Goal: Task Accomplishment & Management: Manage account settings

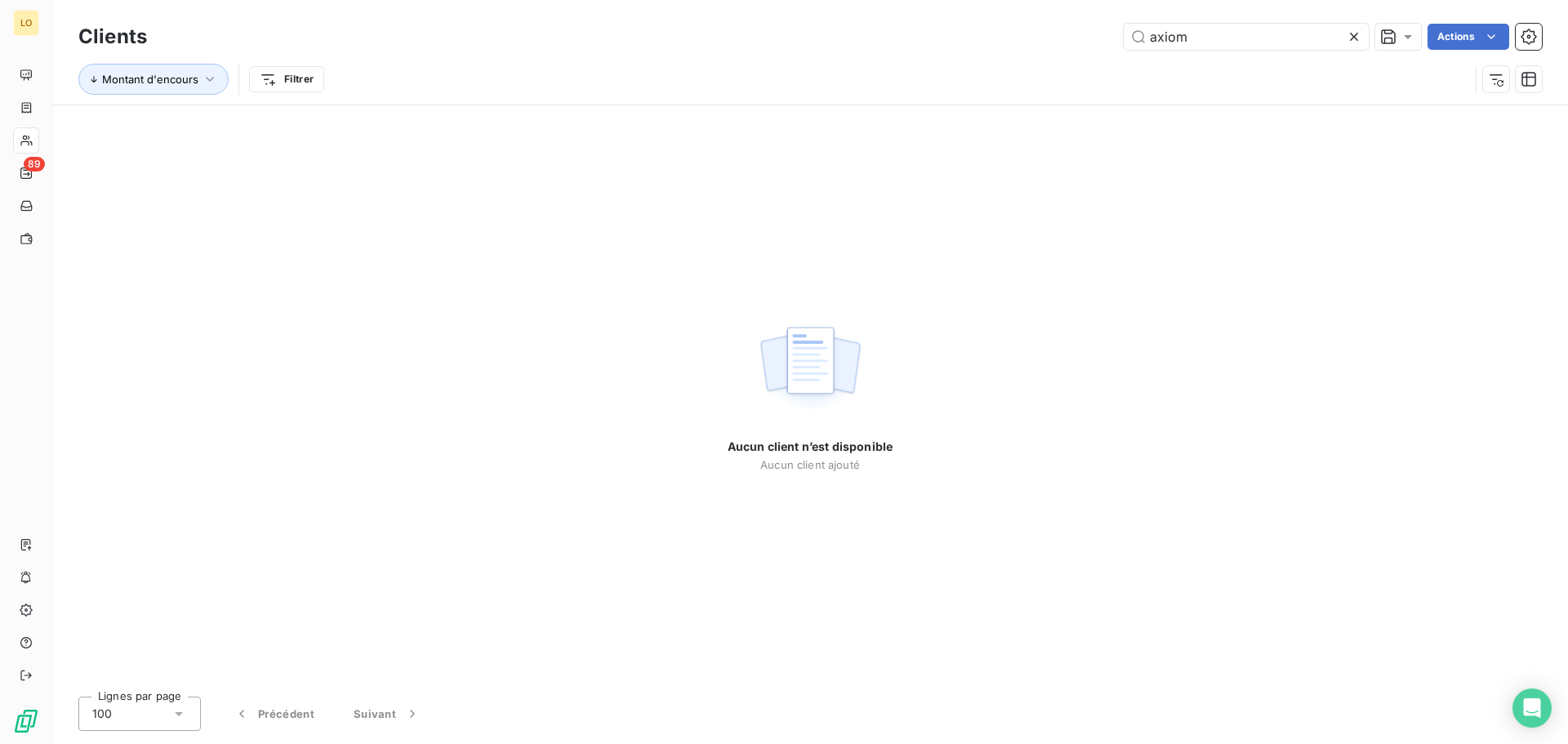
drag, startPoint x: 1048, startPoint y: 30, endPoint x: 1007, endPoint y: 28, distance: 41.0
click at [1007, 28] on div "axiom Actions" at bounding box center [854, 37] width 1375 height 26
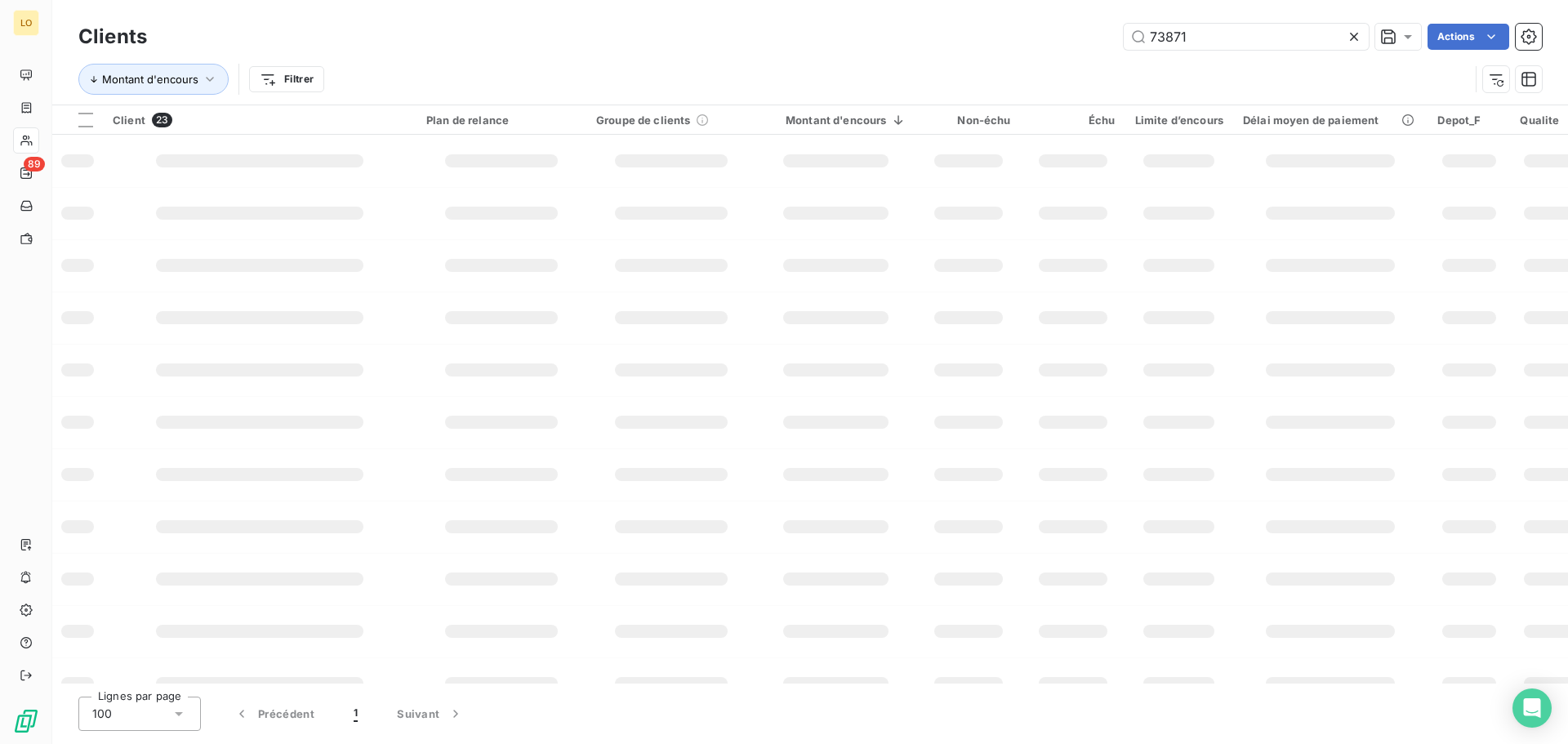
type input "73871"
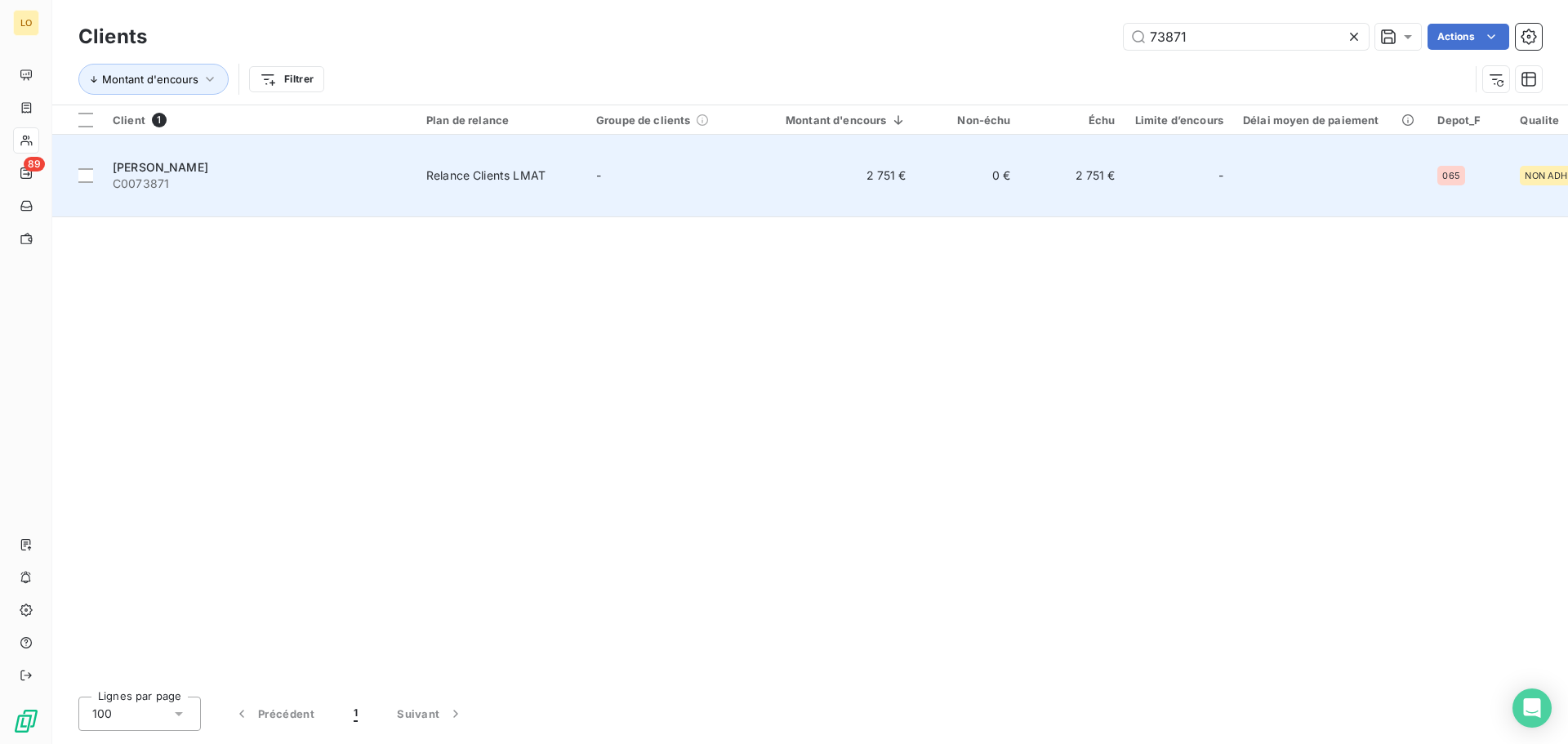
click at [208, 160] on span "[PERSON_NAME]" at bounding box center [161, 166] width 96 height 14
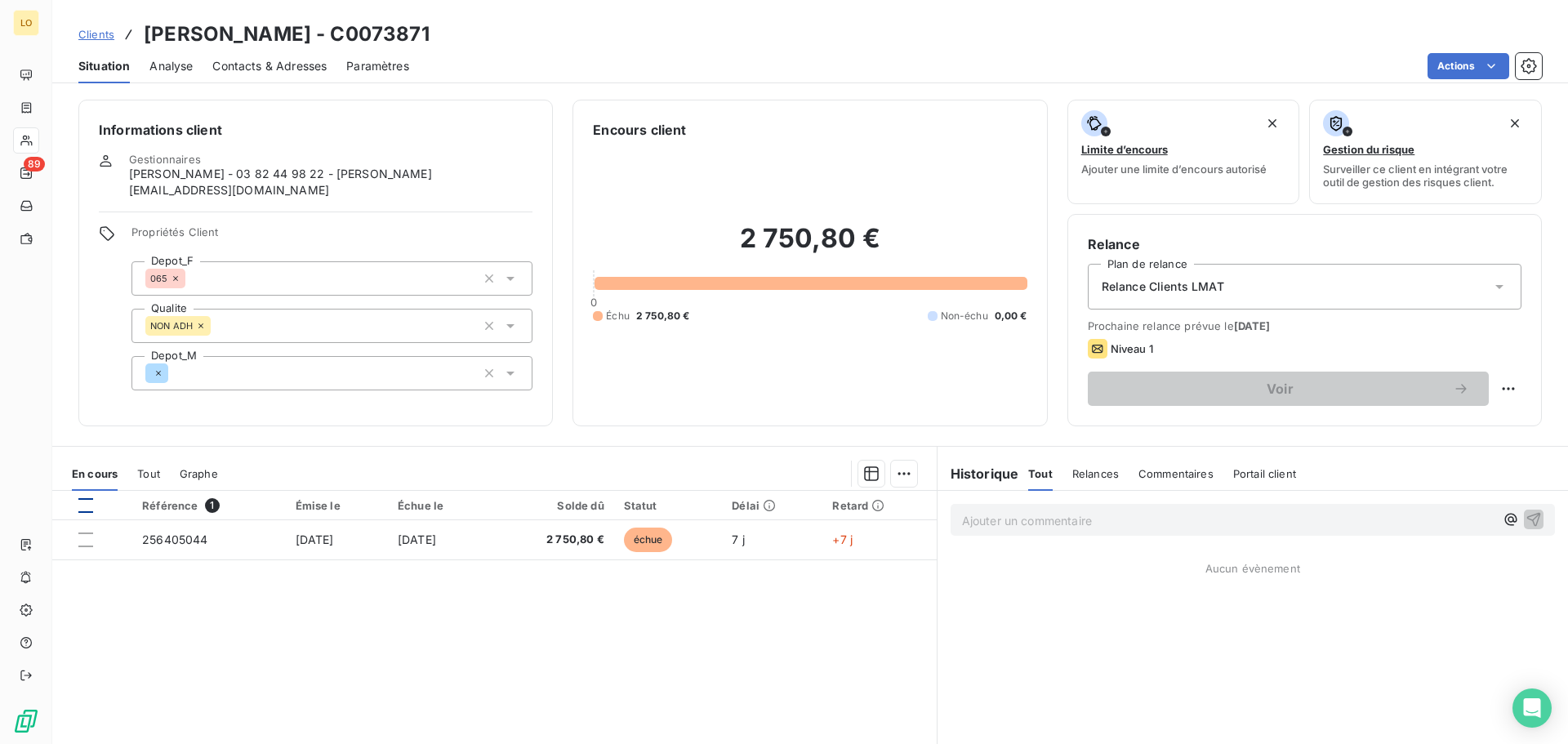
click at [83, 499] on div at bounding box center [86, 505] width 15 height 15
click at [900, 470] on html "LO 89 Clients [PERSON_NAME] - C0073871 Situation Analyse Contacts & Adresses Pa…" at bounding box center [784, 372] width 1568 height 744
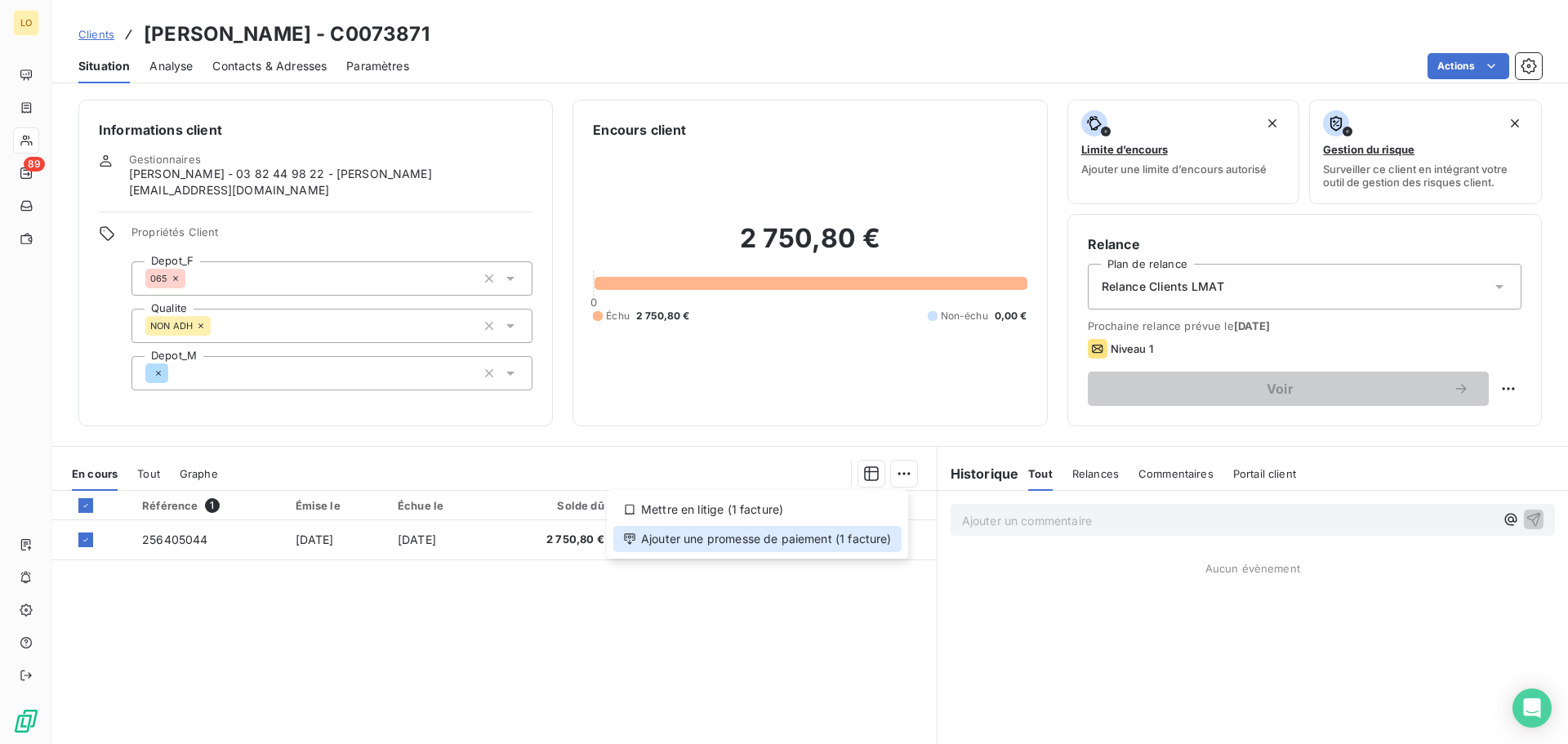
click at [853, 539] on div "Ajouter une promesse de paiement (1 facture)" at bounding box center [757, 539] width 288 height 26
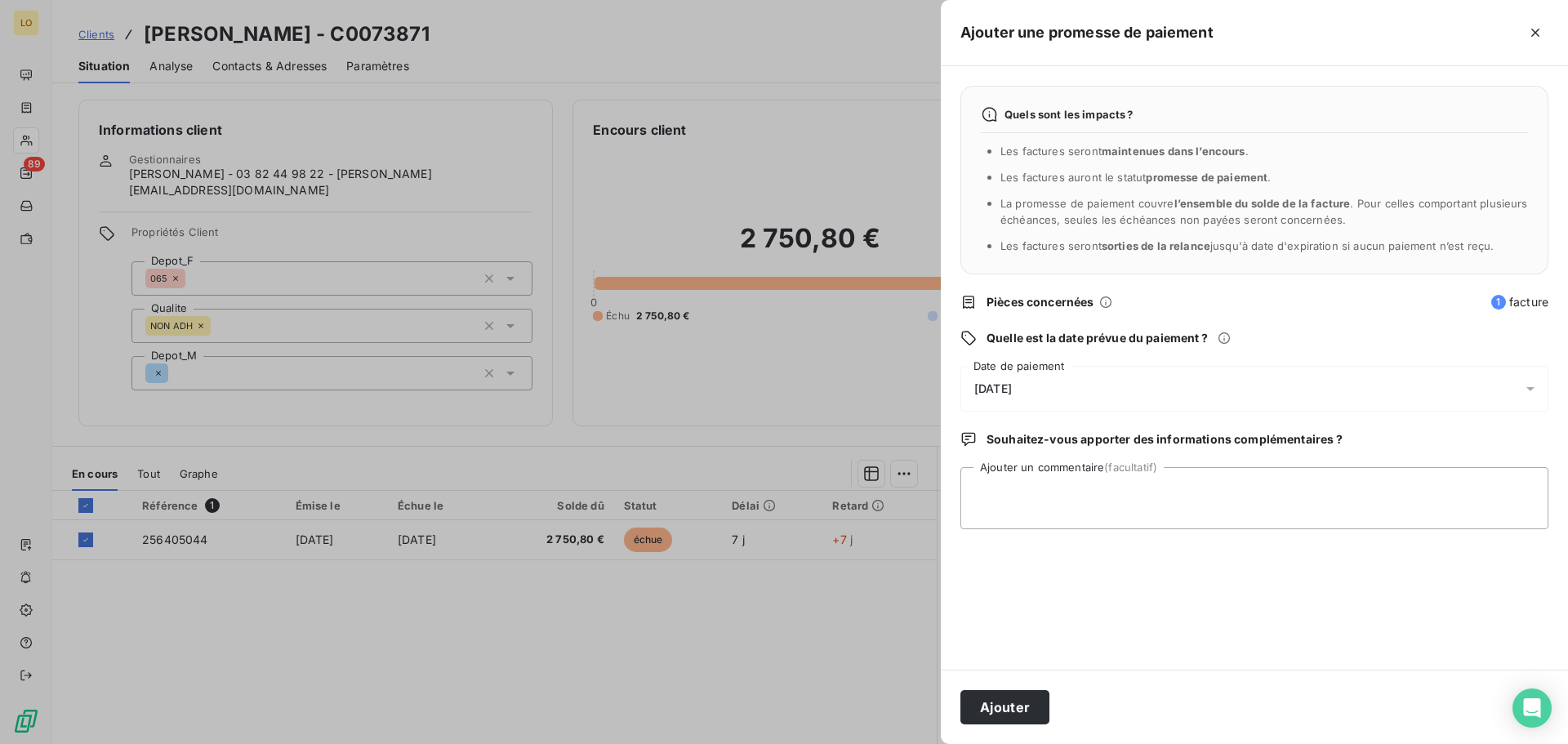
click at [1535, 390] on icon at bounding box center [1529, 388] width 16 height 16
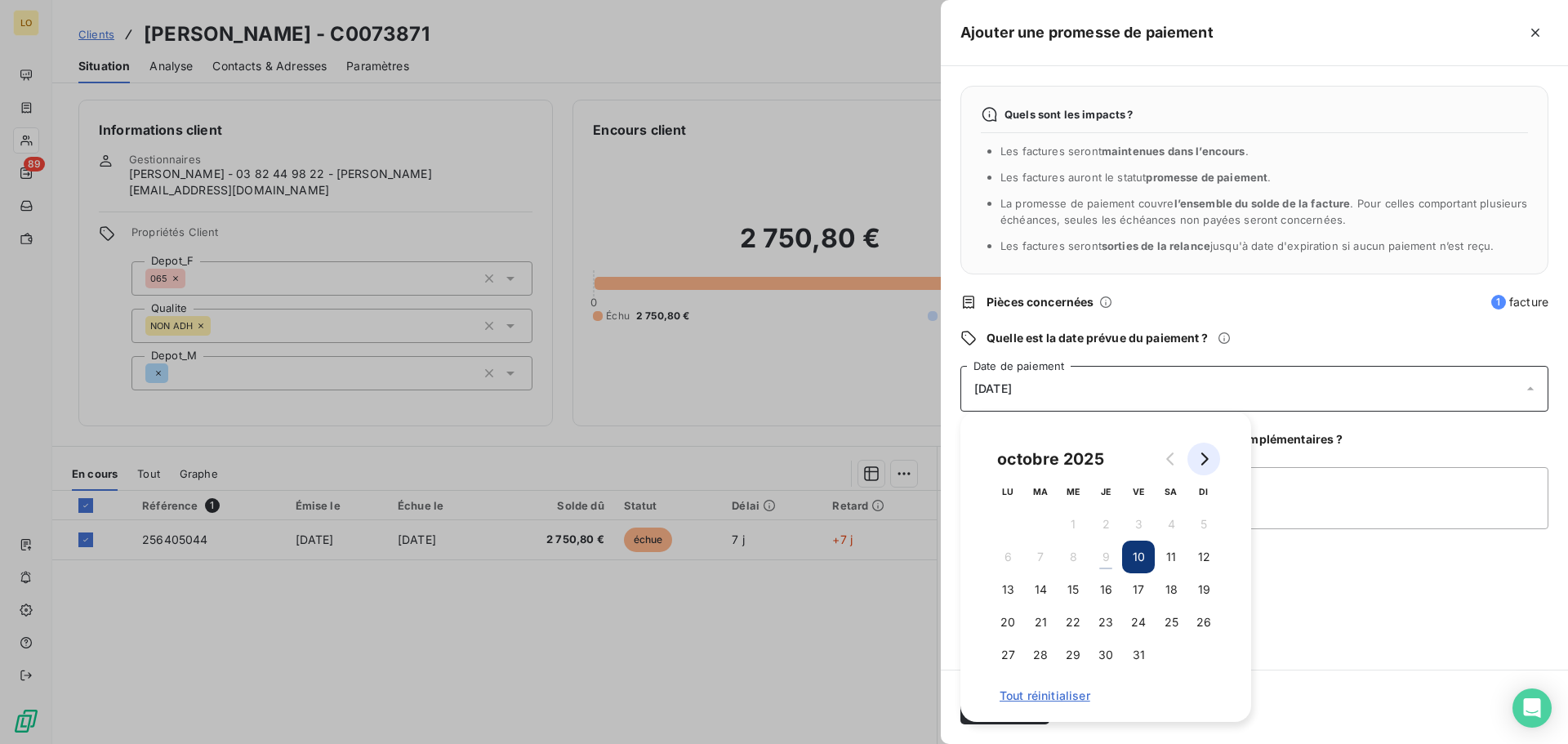
click at [1205, 463] on icon "Go to next month" at bounding box center [1203, 459] width 13 height 13
click at [1062, 659] on button "31" at bounding box center [1072, 655] width 33 height 33
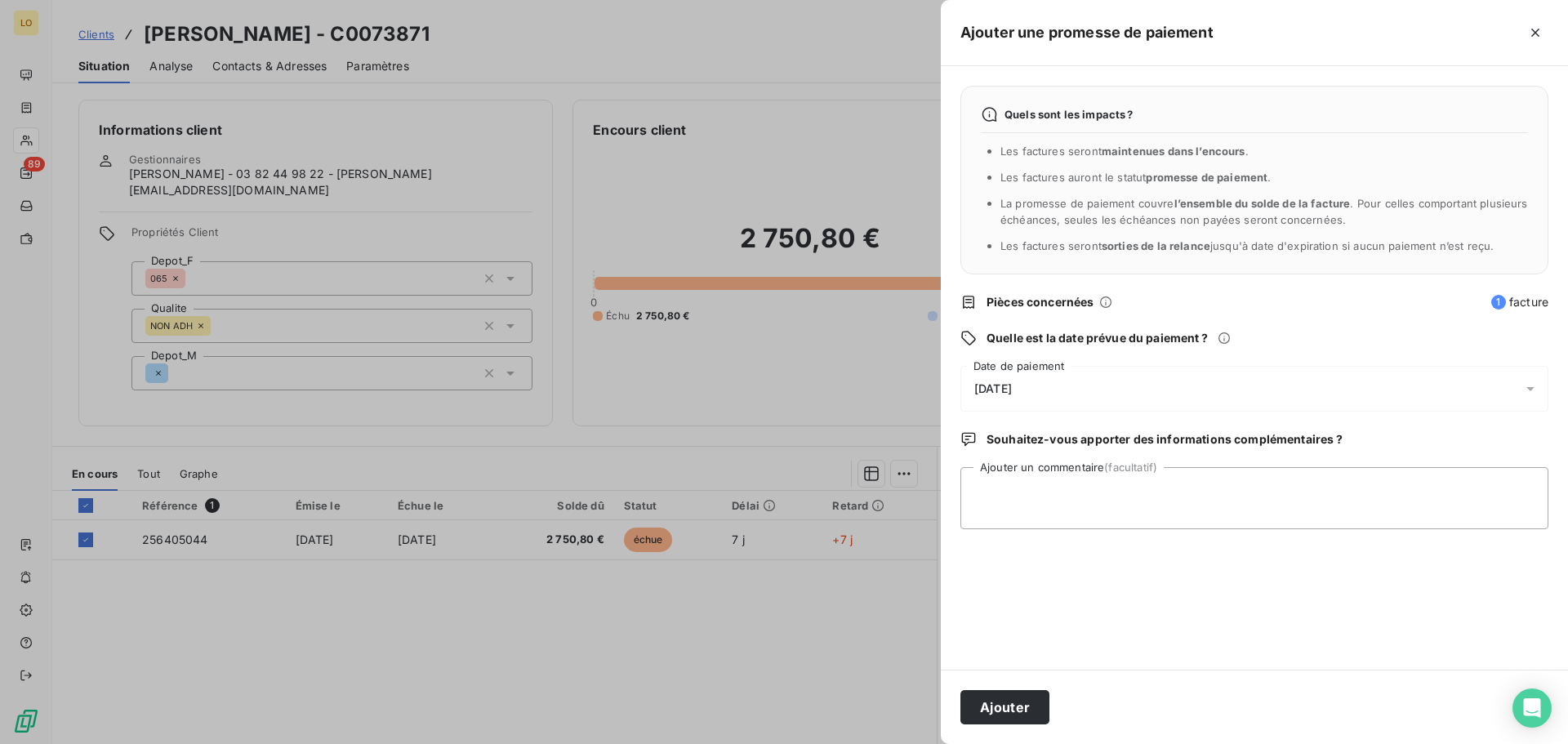
click at [1354, 648] on div "Quels sont les impacts ? Les factures seront maintenues dans l’encours . Les fa…" at bounding box center [1254, 367] width 627 height 603
click at [1029, 704] on button "Ajouter" at bounding box center [1005, 706] width 89 height 34
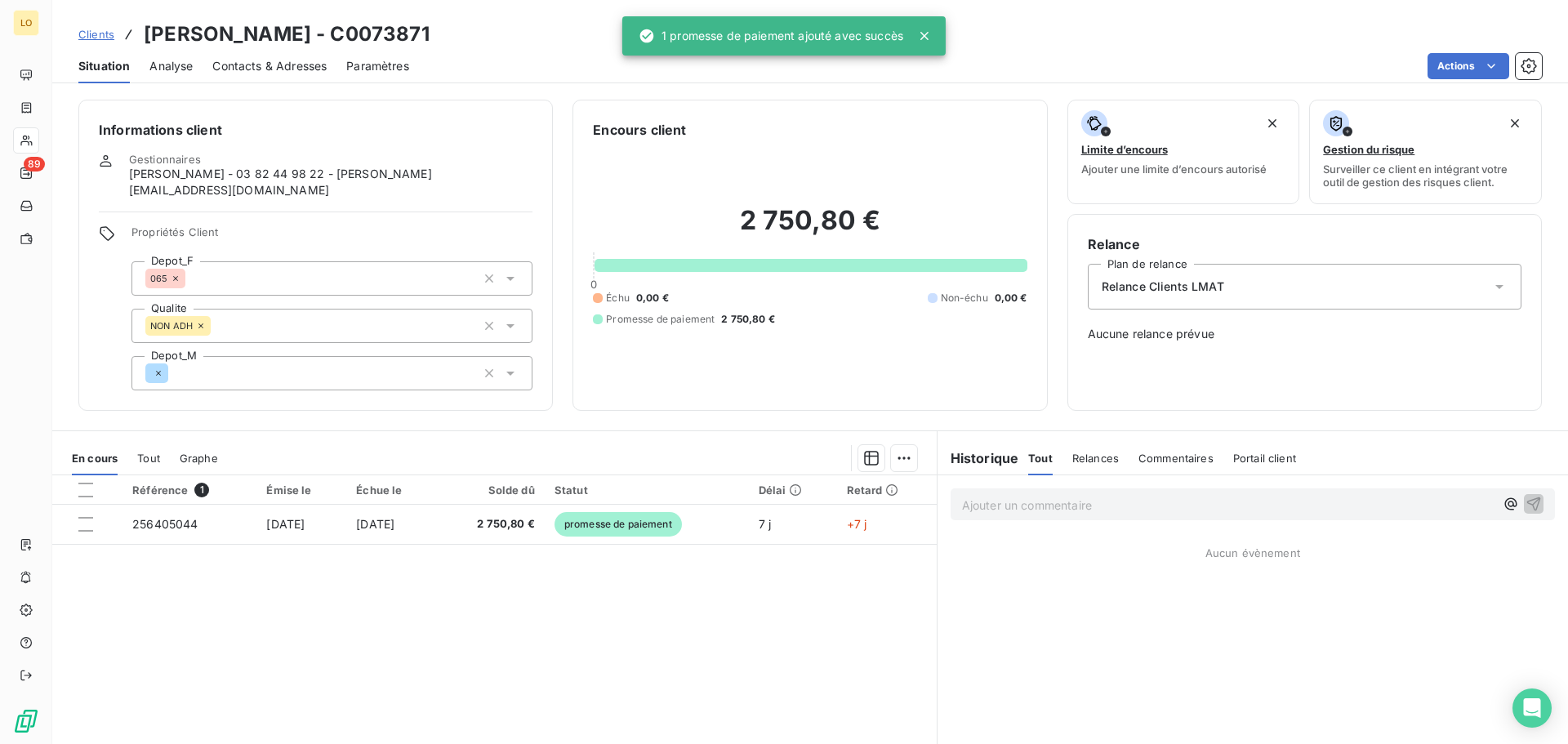
click at [1114, 495] on p "Ajouter un commentaire ﻿" at bounding box center [1227, 505] width 532 height 21
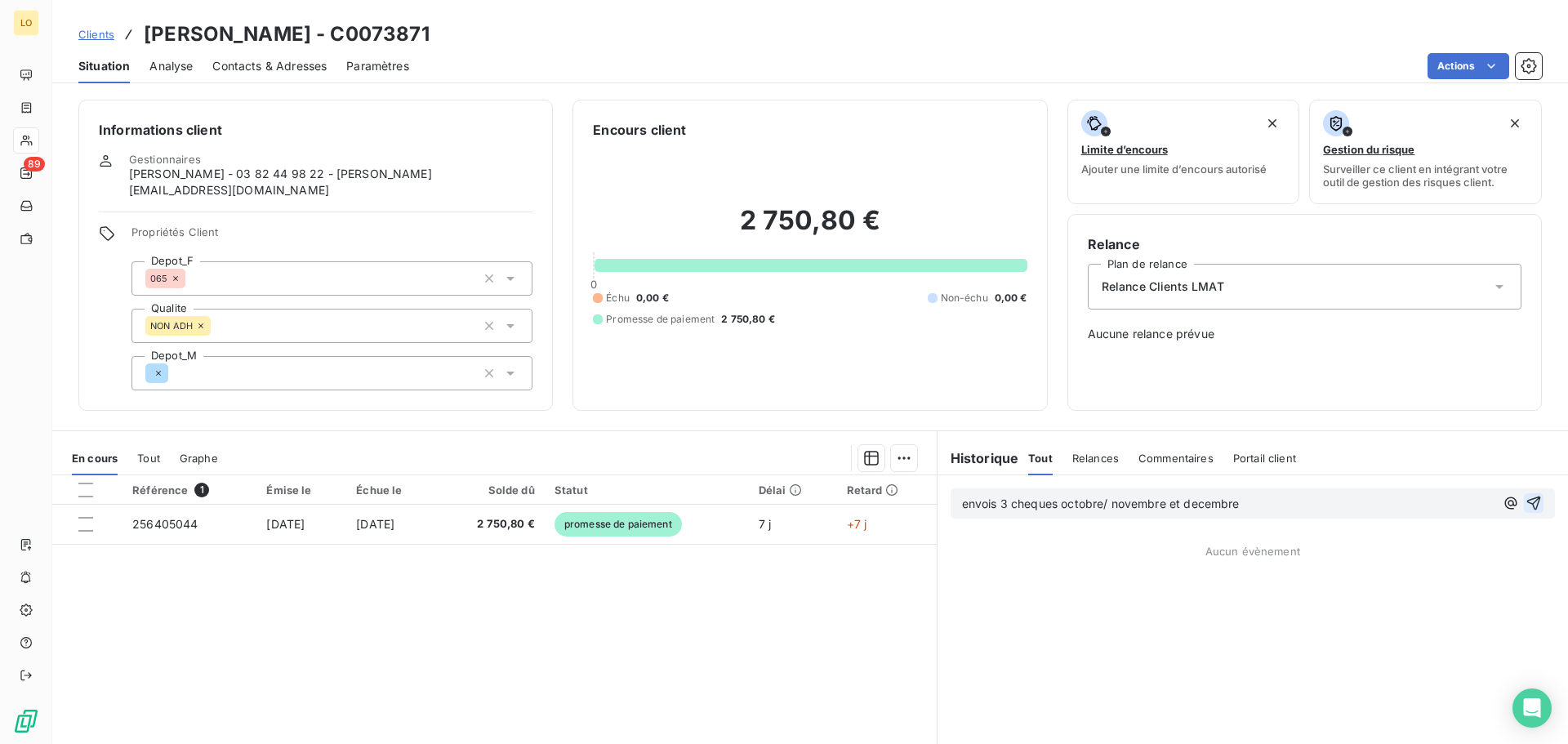
click at [1525, 495] on icon "button" at bounding box center [1532, 502] width 16 height 16
